Goal: Task Accomplishment & Management: Manage account settings

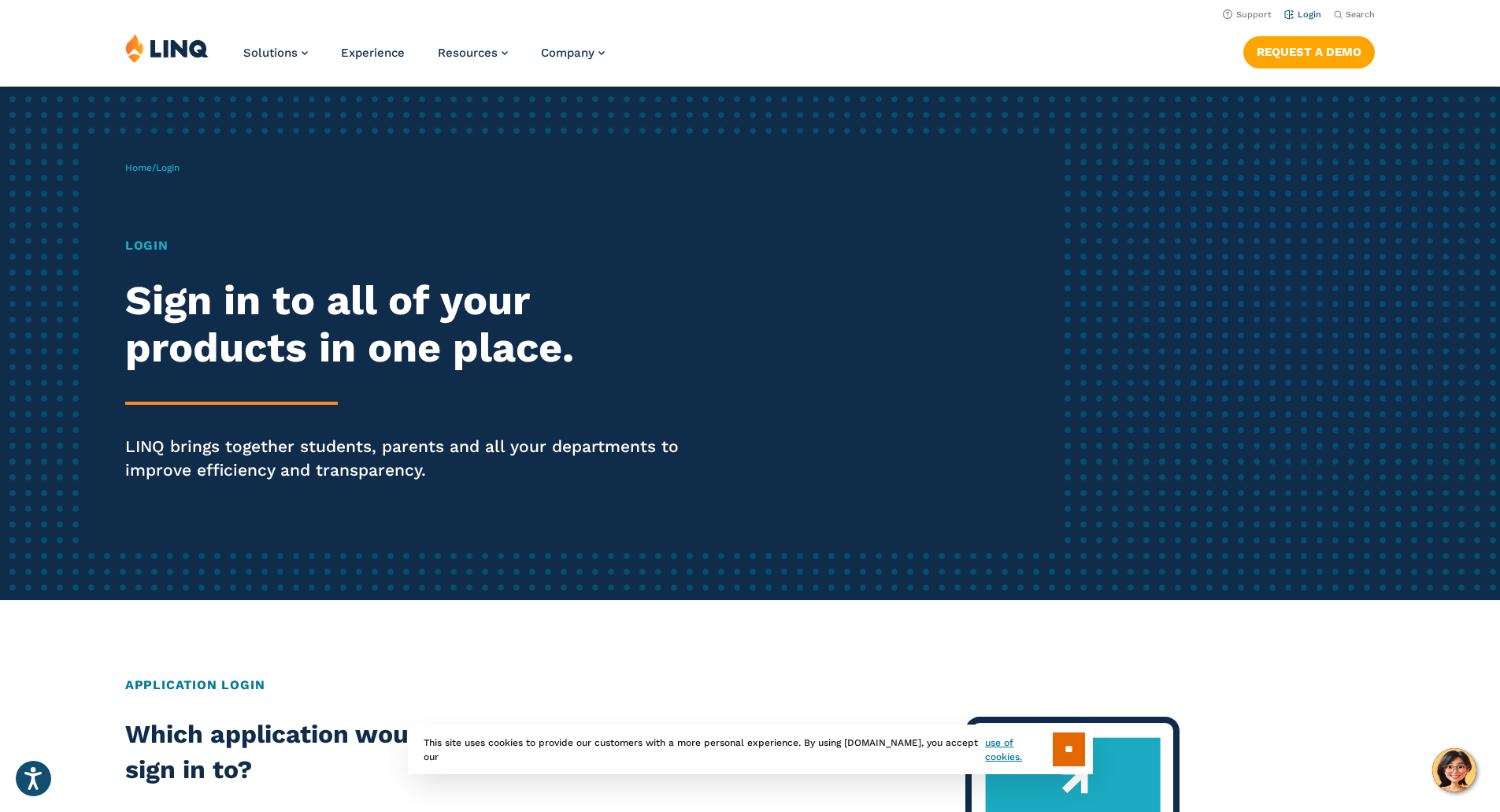
click at [1302, 21] on li "Login" at bounding box center [1302, 13] width 37 height 17
click at [1306, 11] on link "Login" at bounding box center [1302, 15] width 37 height 11
click at [1301, 12] on link "Login" at bounding box center [1302, 15] width 37 height 11
click at [185, 53] on img at bounding box center [167, 47] width 83 height 30
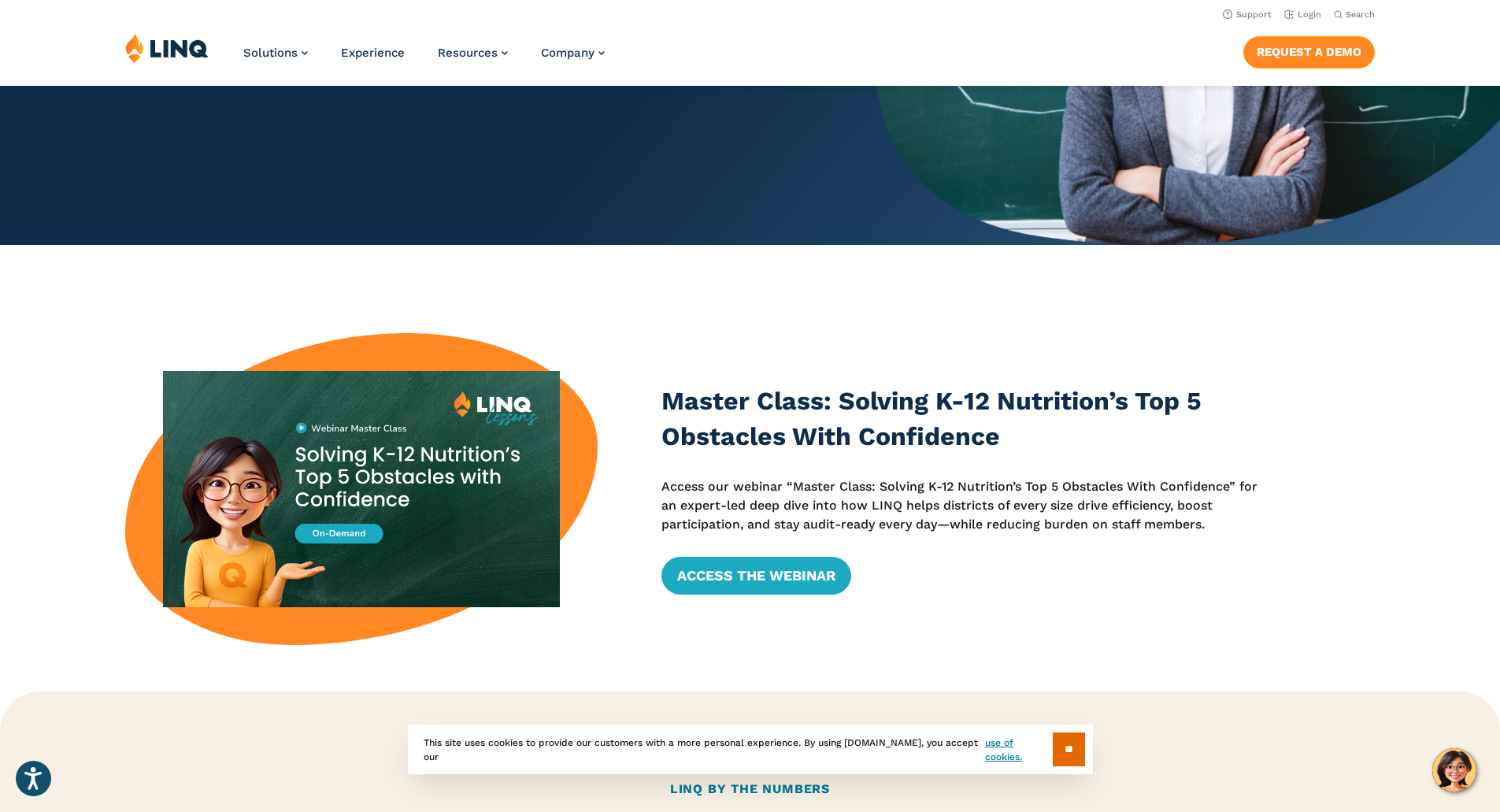
scroll to position [78, 0]
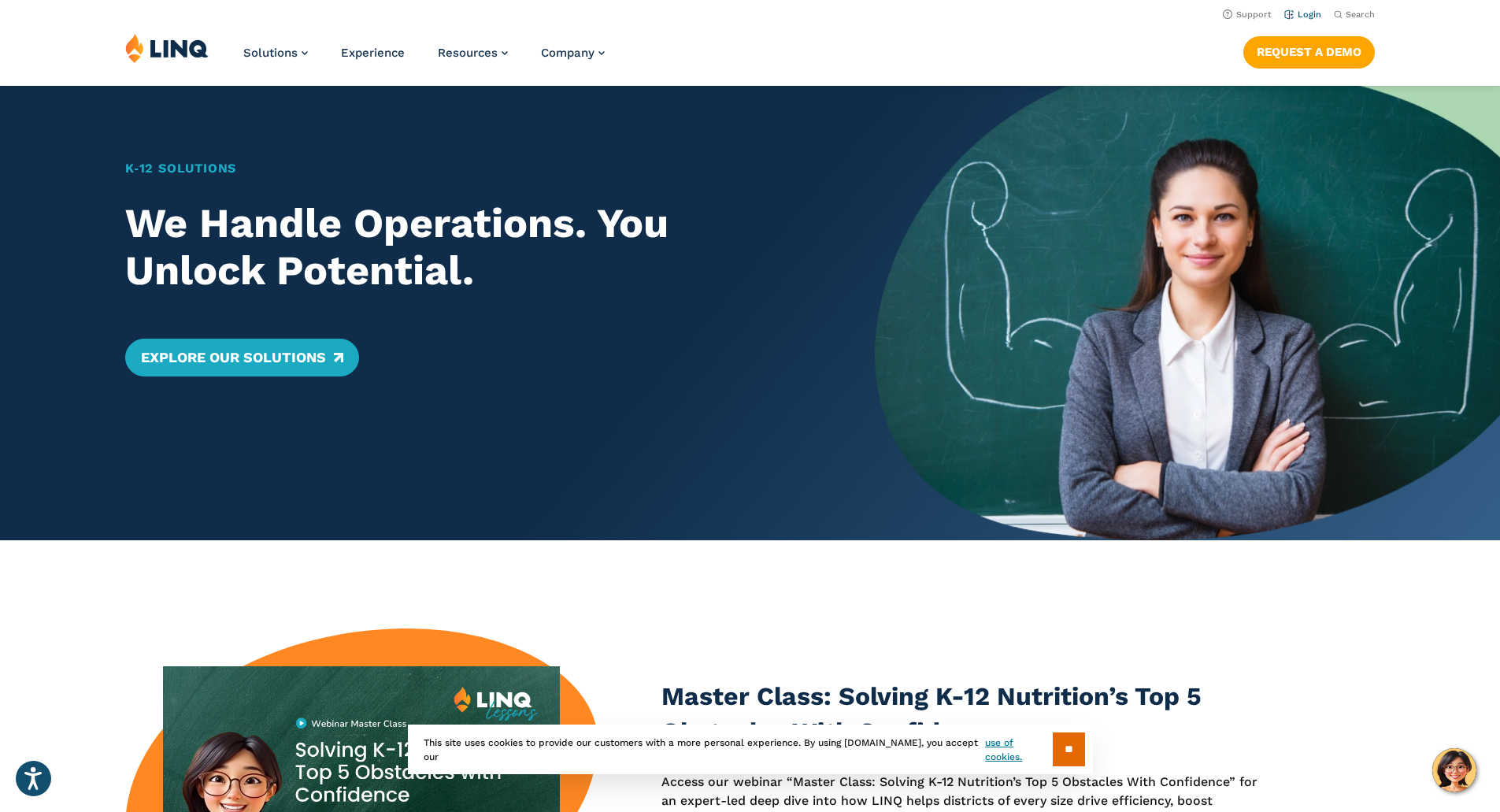
click at [1292, 11] on link "Login" at bounding box center [1302, 15] width 37 height 11
